Goal: Navigation & Orientation: Go to known website

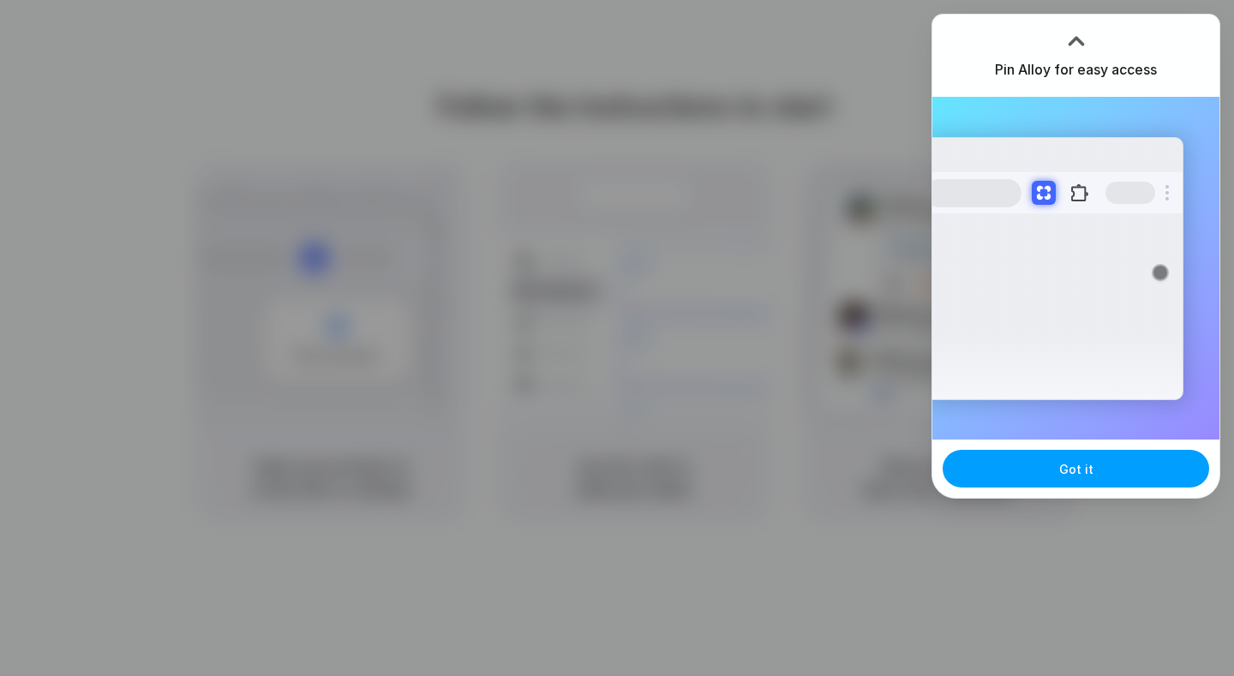
click at [1100, 478] on button "Got it" at bounding box center [1076, 469] width 267 height 38
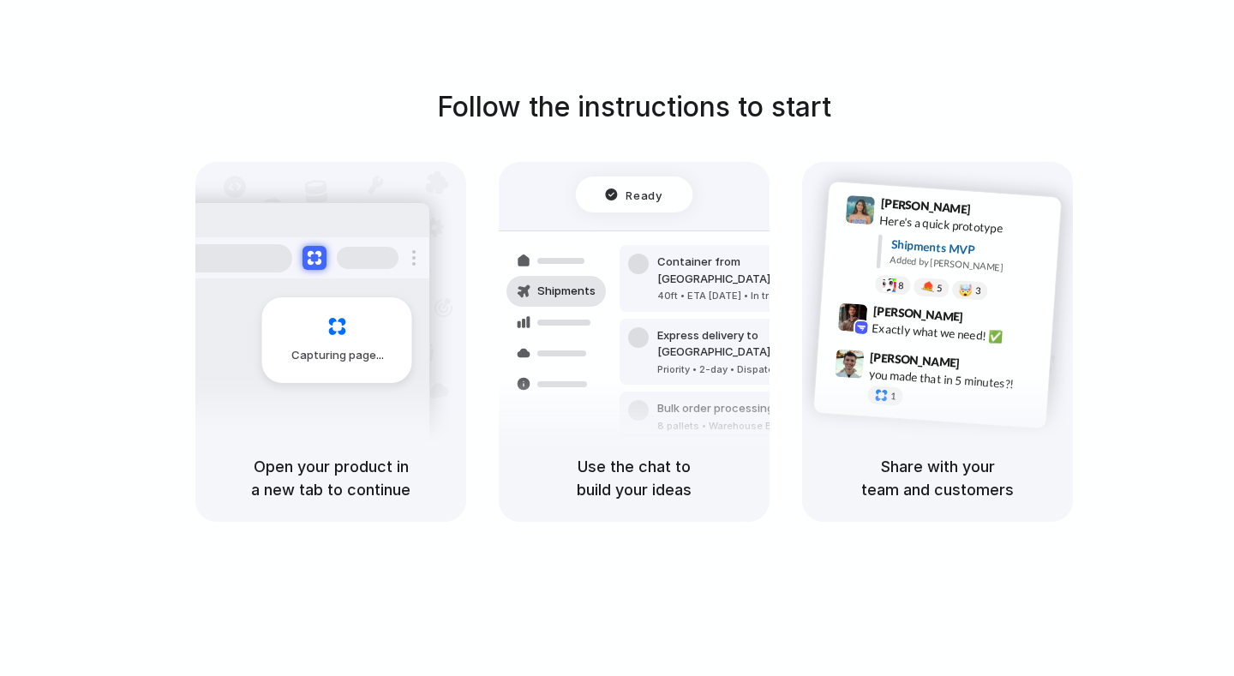
click at [326, 467] on h5 "Open your product in a new tab to continue" at bounding box center [331, 478] width 230 height 46
